Goal: Transaction & Acquisition: Download file/media

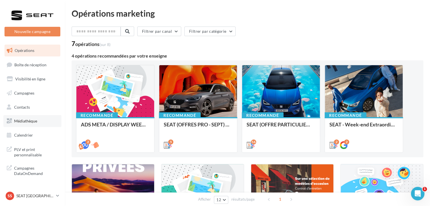
click at [30, 121] on span "Médiathèque" at bounding box center [25, 120] width 23 height 5
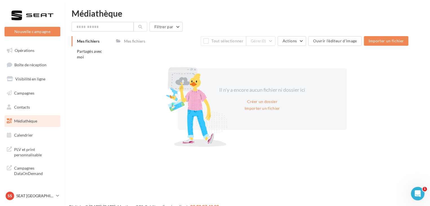
click at [82, 66] on div "Mes fichiers Partagés avec moi" at bounding box center [94, 51] width 45 height 30
click at [87, 58] on li "Partagés avec moi" at bounding box center [92, 54] width 40 height 16
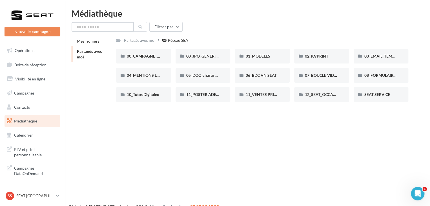
click at [101, 24] on input "text" at bounding box center [103, 27] width 62 height 10
type input "*****"
click at [171, 25] on button "Filtrer par" at bounding box center [165, 27] width 33 height 10
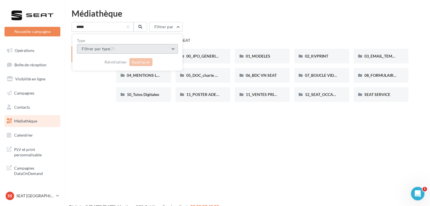
click at [133, 50] on button "Filtrer par type (7)" at bounding box center [127, 49] width 101 height 10
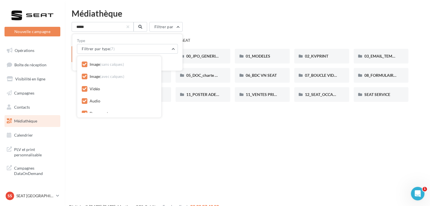
click at [83, 64] on icon at bounding box center [85, 64] width 4 height 4
click at [85, 76] on icon at bounding box center [85, 76] width 4 height 4
click at [84, 89] on icon at bounding box center [85, 89] width 4 height 4
click at [84, 90] on icon at bounding box center [85, 92] width 4 height 4
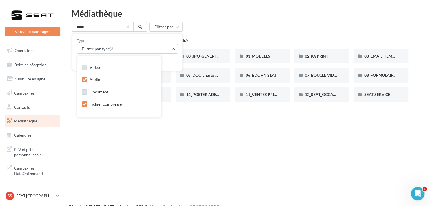
click at [83, 104] on icon at bounding box center [85, 104] width 4 height 4
click at [85, 109] on icon at bounding box center [85, 109] width 4 height 4
click at [150, 37] on div "Type Filtrer par type (1) Image (sans calques) Image (avec calques) Vidéo Audio…" at bounding box center [127, 52] width 110 height 36
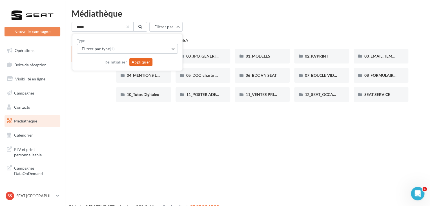
click at [143, 61] on button "Appliquer" at bounding box center [140, 62] width 23 height 8
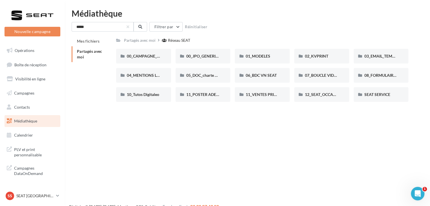
scroll to position [9, 0]
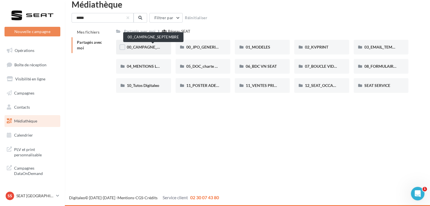
click at [149, 47] on span "00_CAMPAGNE_SEPTEMBRE" at bounding box center [153, 47] width 53 height 5
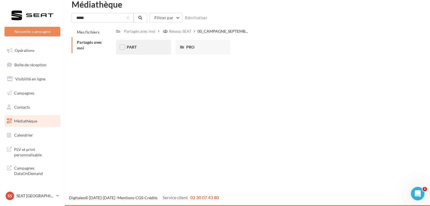
click at [142, 47] on div "PART" at bounding box center [144, 47] width 34 height 6
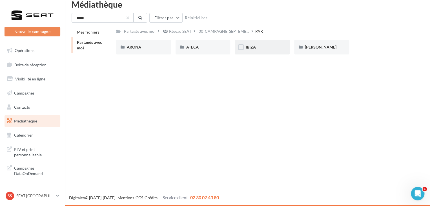
click at [277, 47] on div "IBIZA" at bounding box center [263, 47] width 34 height 6
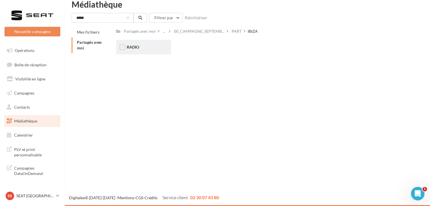
click at [144, 45] on div "RADIO" at bounding box center [144, 47] width 34 height 6
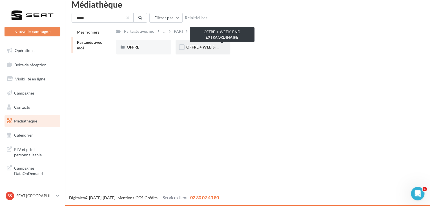
click at [206, 49] on span "OFFRE + WEEK-END EXTRAORDINAIRE" at bounding box center [222, 47] width 72 height 5
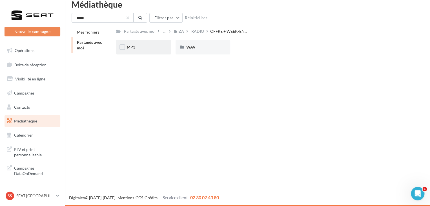
click at [141, 50] on div "MP3" at bounding box center [144, 47] width 34 height 6
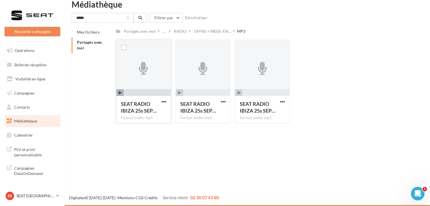
click at [123, 92] on span "button" at bounding box center [119, 92] width 7 height 7
click at [121, 92] on icon "button" at bounding box center [120, 92] width 3 height 3
click at [166, 100] on span "button" at bounding box center [164, 101] width 5 height 5
click at [144, 114] on button "Télécharger" at bounding box center [139, 112] width 56 height 15
click at [182, 94] on span "button" at bounding box center [179, 92] width 7 height 7
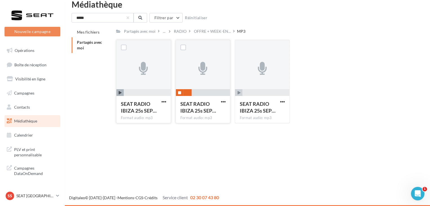
click at [182, 94] on span "button" at bounding box center [179, 92] width 7 height 7
click at [239, 92] on icon "button" at bounding box center [238, 92] width 3 height 3
click at [121, 93] on icon "button" at bounding box center [120, 92] width 3 height 3
